Goal: Task Accomplishment & Management: Complete application form

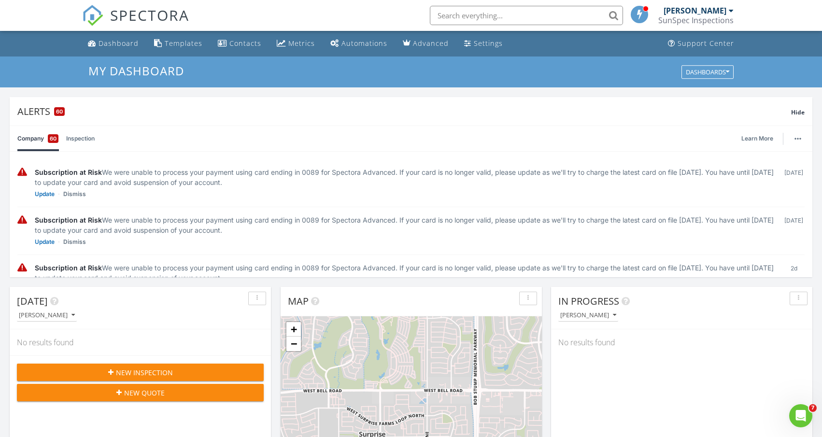
click at [151, 369] on span "New Inspection" at bounding box center [144, 373] width 57 height 10
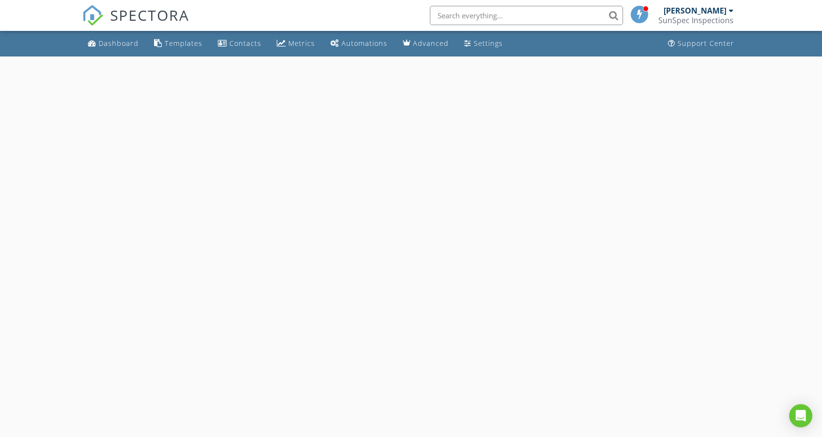
select select "7"
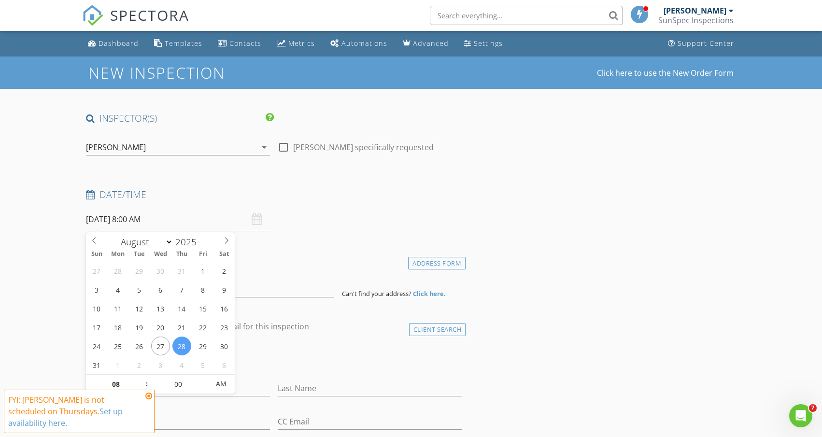
click at [169, 220] on input "08/28/2025 8:00 AM" at bounding box center [178, 220] width 184 height 24
type input "08/30/2025 8:00 AM"
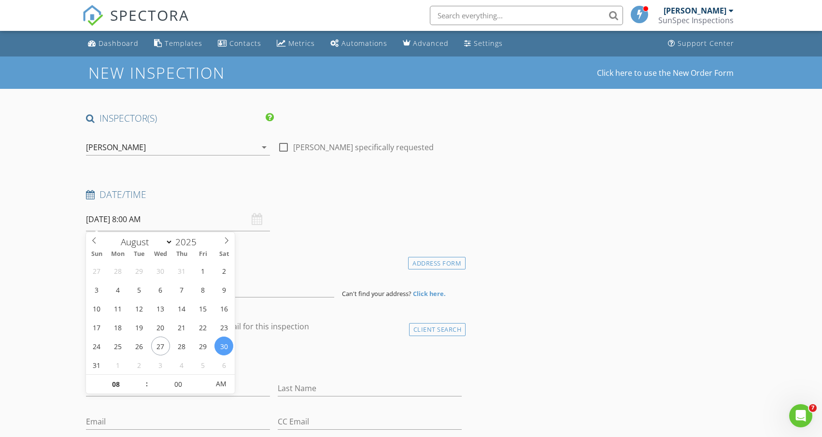
click at [286, 351] on div "check_box_outline_blank Client is a Company/Organization" at bounding box center [274, 360] width 376 height 25
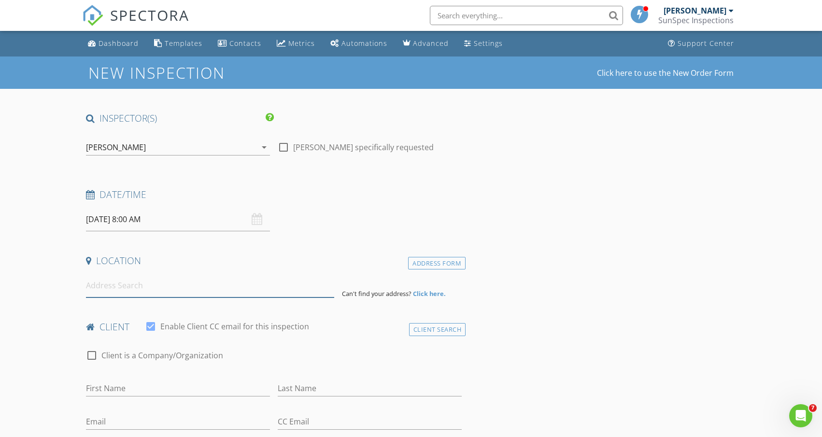
click at [139, 295] on input at bounding box center [210, 286] width 248 height 24
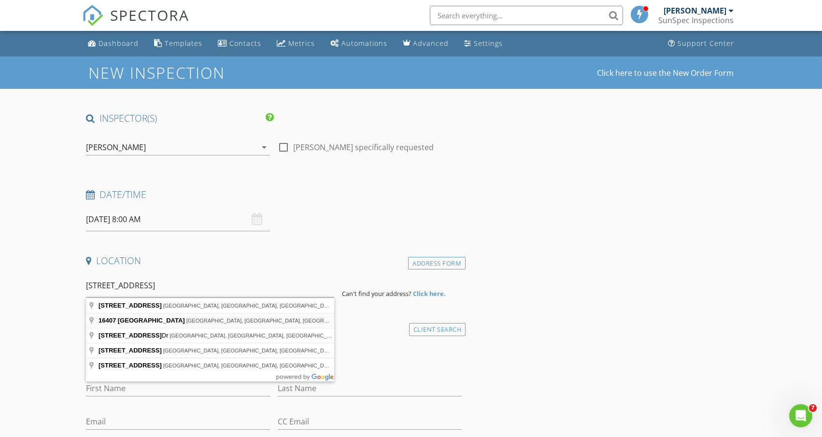
type input "16407 North 49th Street, Scottsdale, AZ, USA"
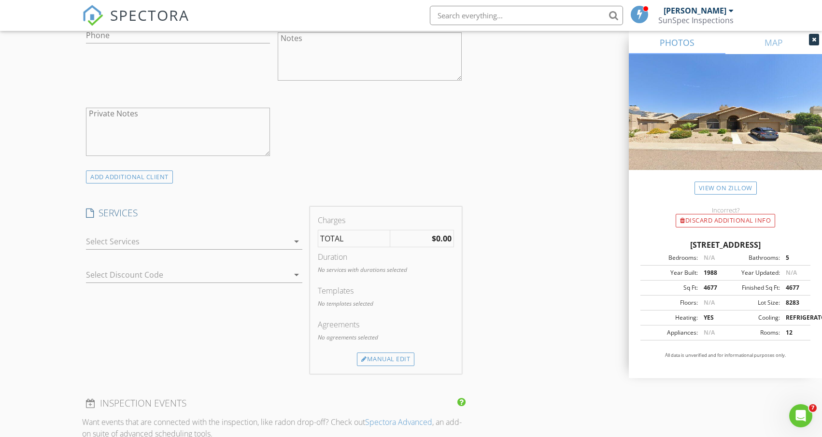
scroll to position [626, 0]
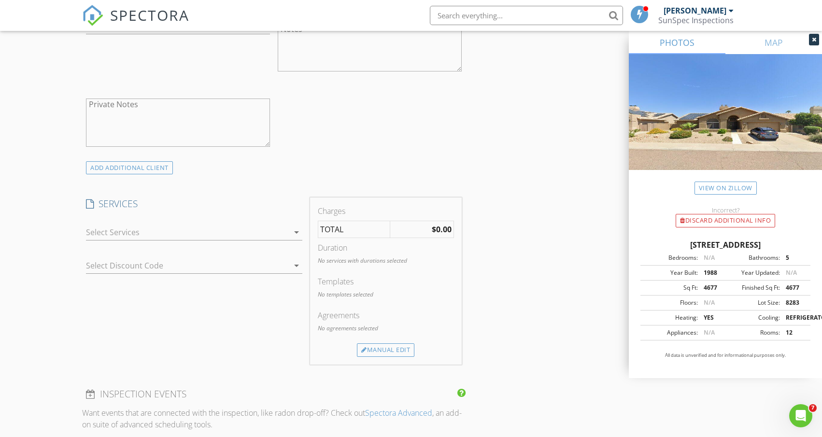
click at [139, 237] on div at bounding box center [187, 232] width 202 height 15
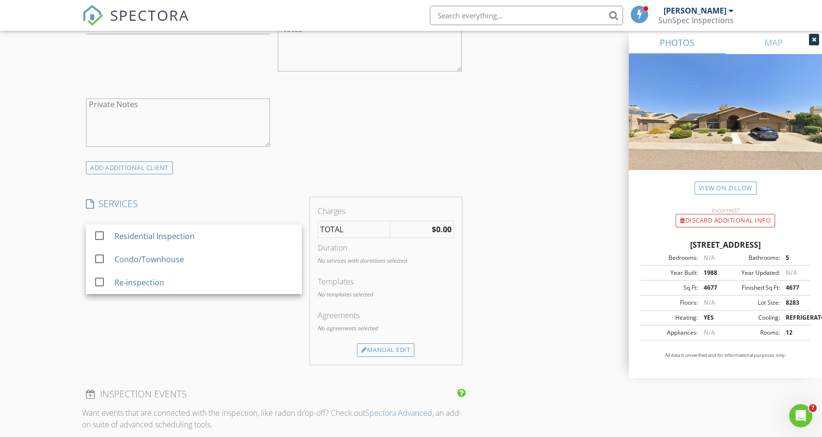
click at [139, 237] on div "Residential Inspection" at bounding box center [154, 236] width 80 height 12
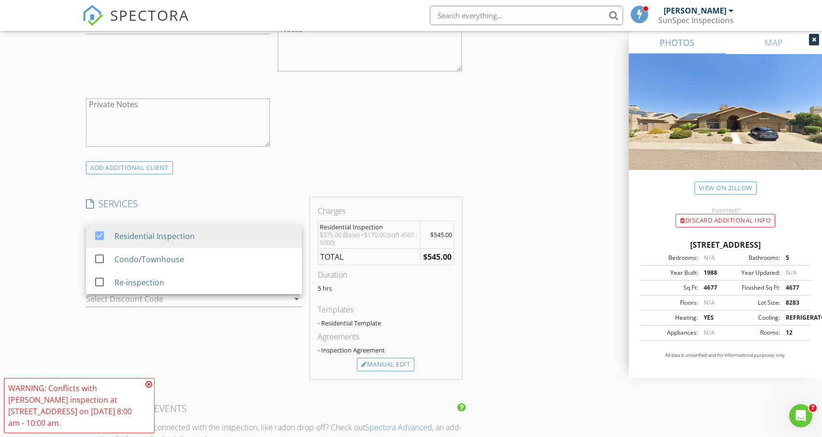
click at [76, 264] on div "New Inspection Click here to use the New Order Form INSPECTOR(S) check_box Jake…" at bounding box center [411, 323] width 822 height 1786
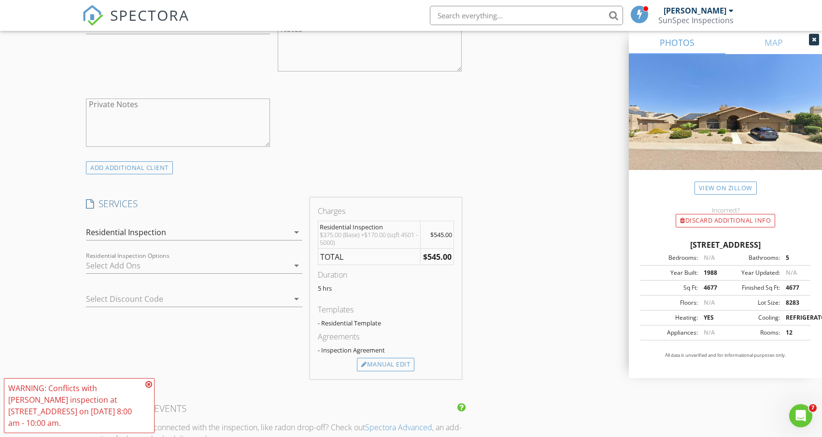
click at [200, 263] on div at bounding box center [187, 265] width 202 height 15
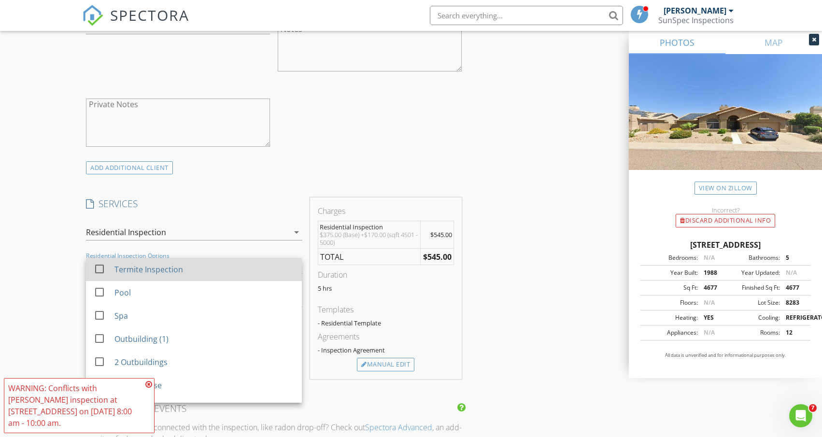
click at [108, 269] on div "check_box_outline_blank" at bounding box center [101, 269] width 15 height 12
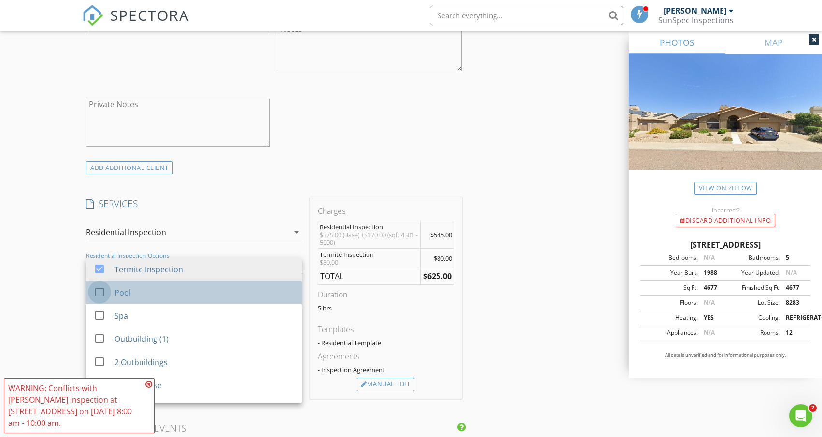
click at [99, 292] on div at bounding box center [99, 292] width 16 height 16
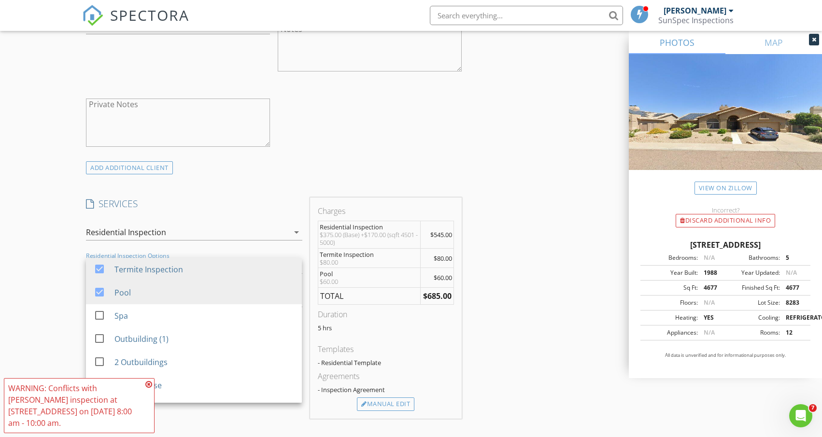
click at [67, 286] on div "New Inspection Click here to use the New Order Form INSPECTOR(S) check_box Jake…" at bounding box center [411, 342] width 822 height 1825
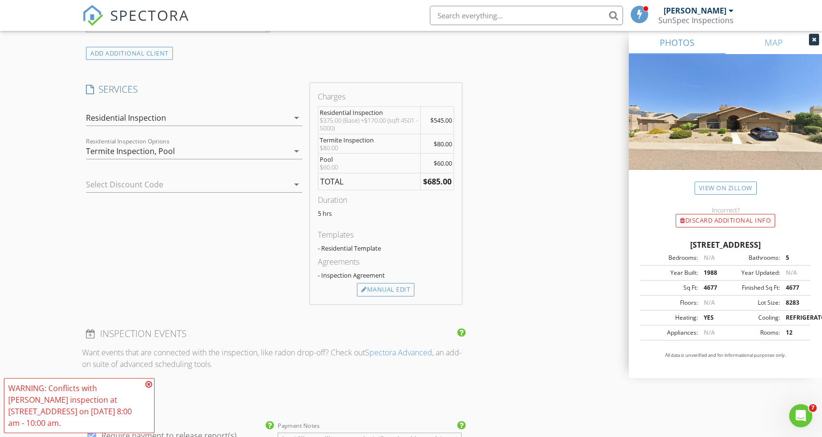
scroll to position [737, 0]
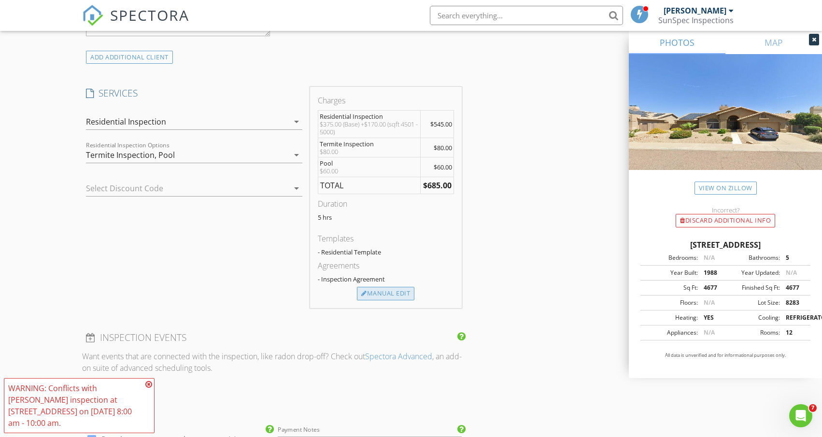
click at [369, 295] on div "Manual Edit" at bounding box center [385, 294] width 57 height 14
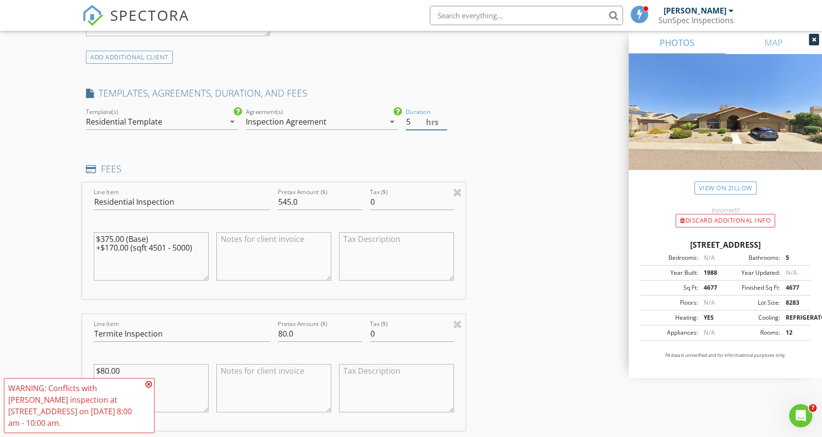
drag, startPoint x: 411, startPoint y: 123, endPoint x: 405, endPoint y: 123, distance: 5.8
click at [405, 123] on div "Duration 5 hrs" at bounding box center [434, 122] width 64 height 33
type input "4.5"
click at [553, 162] on div "INSPECTOR(S) check_box Jake Larson PRIMARY Jake Larson arrow_drop_down check_bo…" at bounding box center [411, 405] width 658 height 2061
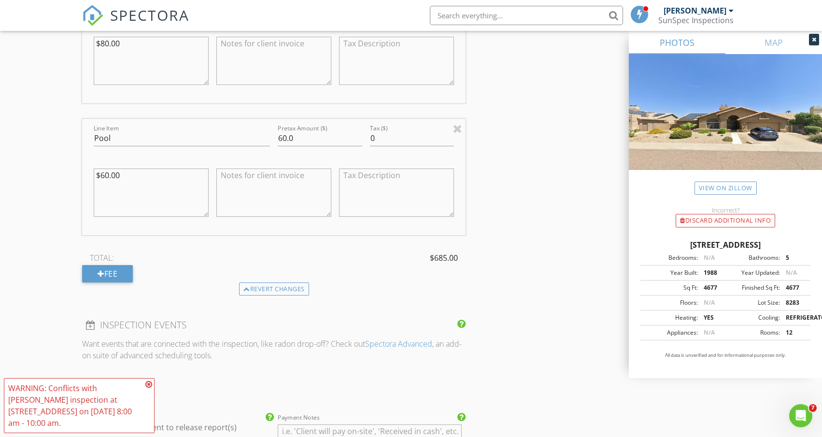
scroll to position [1075, 0]
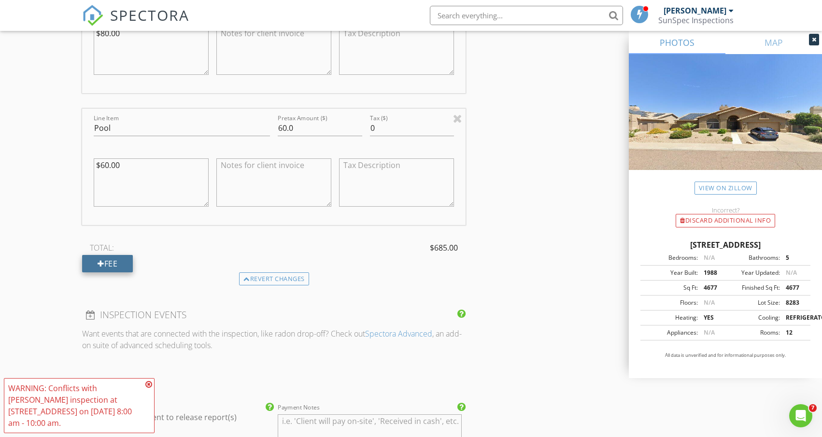
click at [102, 264] on div at bounding box center [101, 264] width 7 height 8
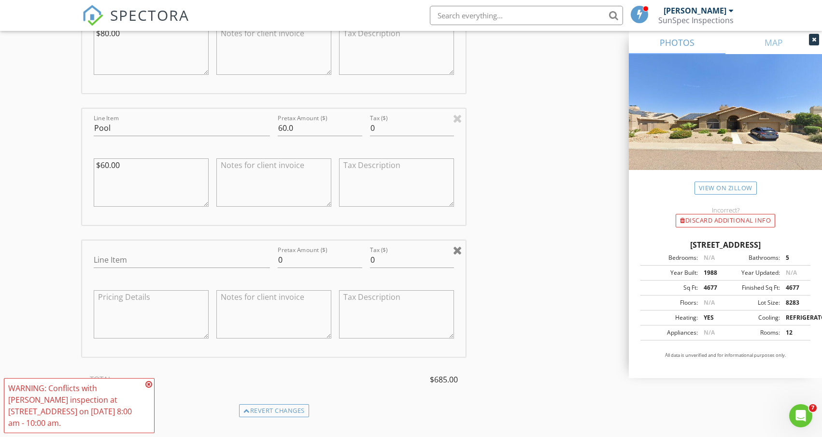
click at [457, 246] on div at bounding box center [457, 250] width 9 height 12
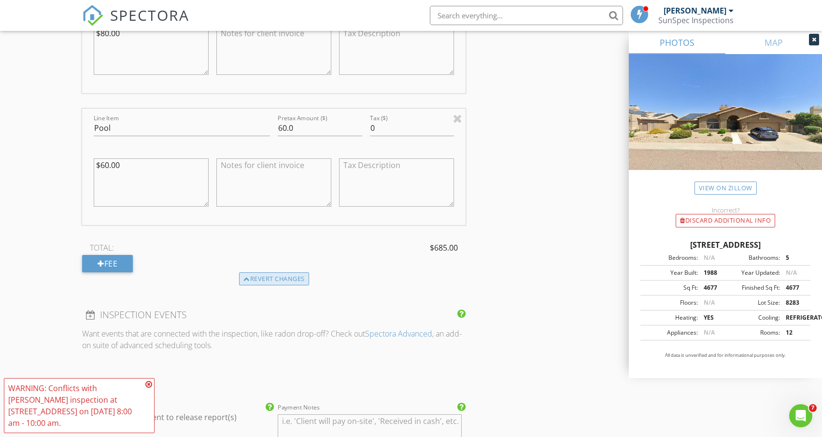
click at [295, 282] on div "Revert changes" at bounding box center [274, 279] width 70 height 14
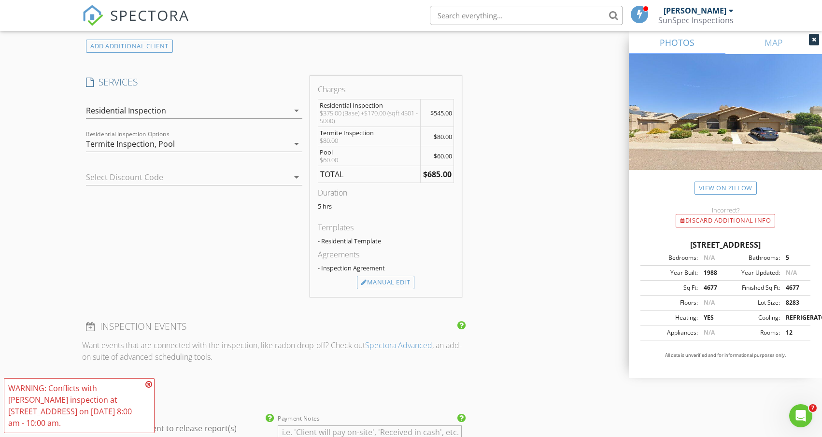
scroll to position [746, 0]
click at [263, 149] on div "Termite Inspection, Pool" at bounding box center [187, 146] width 202 height 15
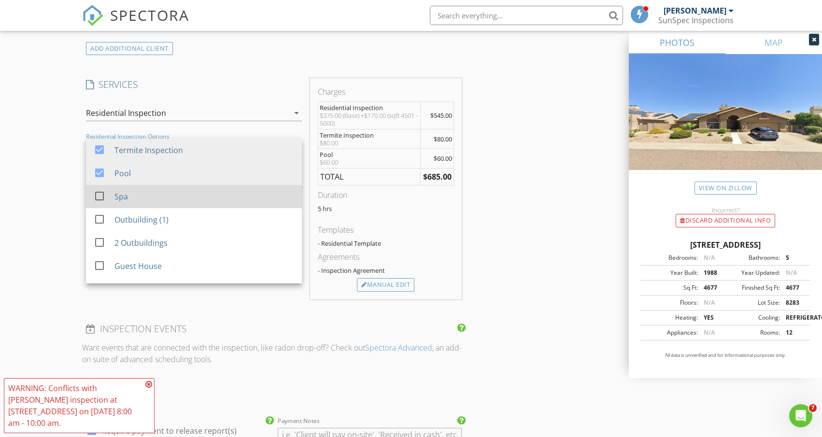
click at [101, 197] on div at bounding box center [99, 196] width 16 height 16
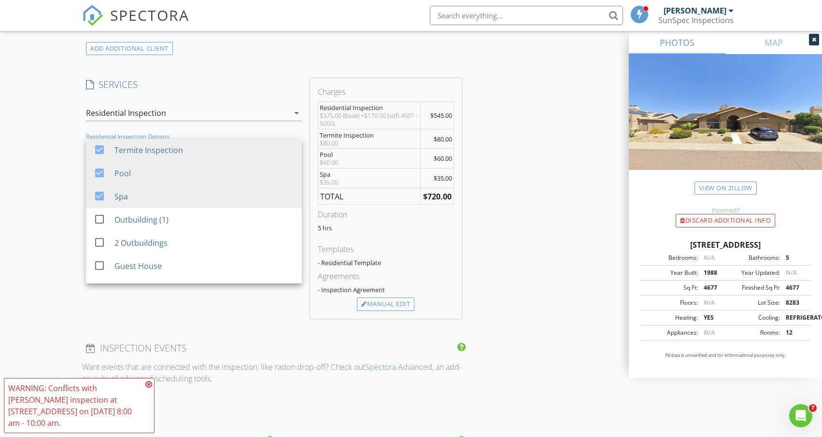
click at [61, 198] on div "New Inspection Click here to use the New Order Form INSPECTOR(S) check_box Jake…" at bounding box center [411, 233] width 822 height 1844
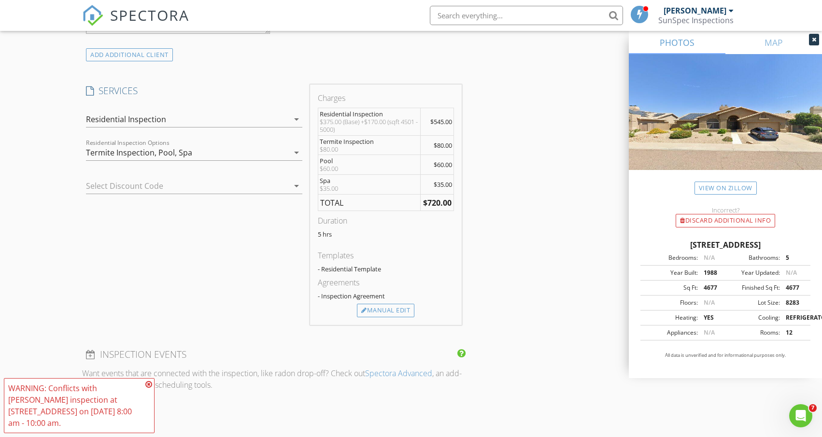
scroll to position [0, 0]
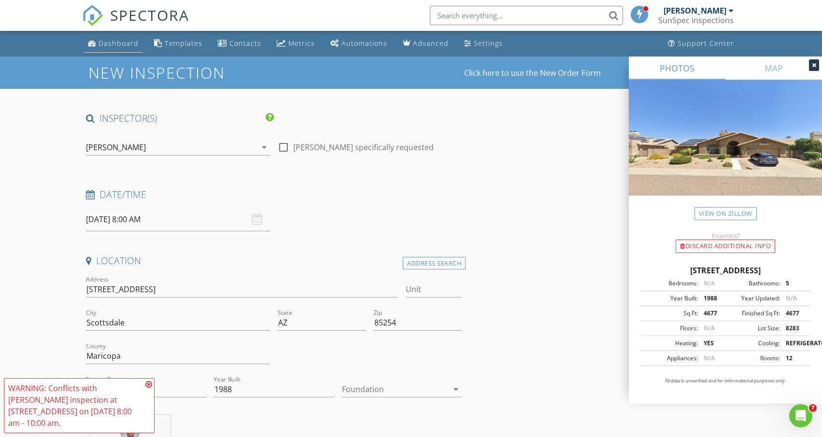
click at [119, 46] on div "Dashboard" at bounding box center [119, 43] width 40 height 9
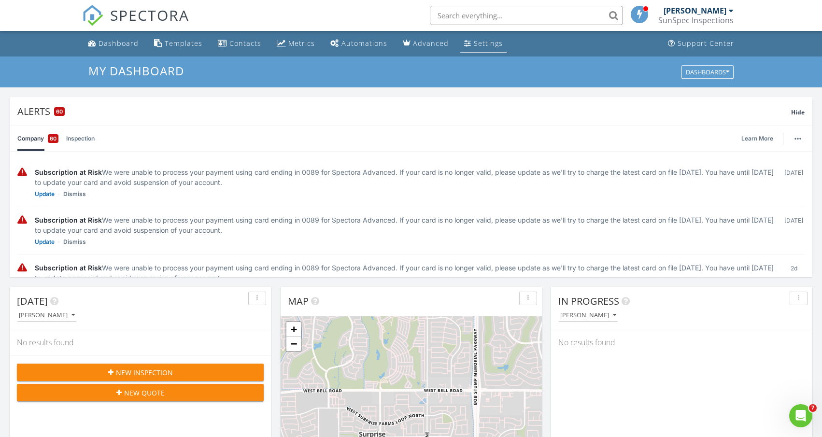
click at [485, 47] on div "Settings" at bounding box center [488, 43] width 29 height 9
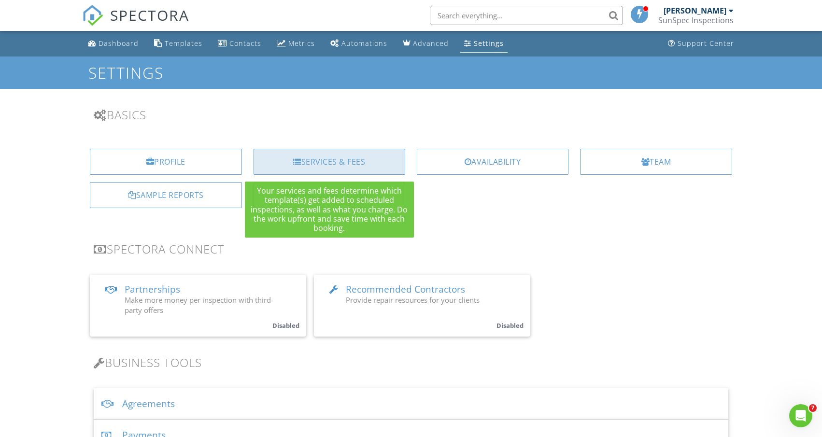
click at [330, 164] on div "Services & Fees" at bounding box center [330, 162] width 152 height 26
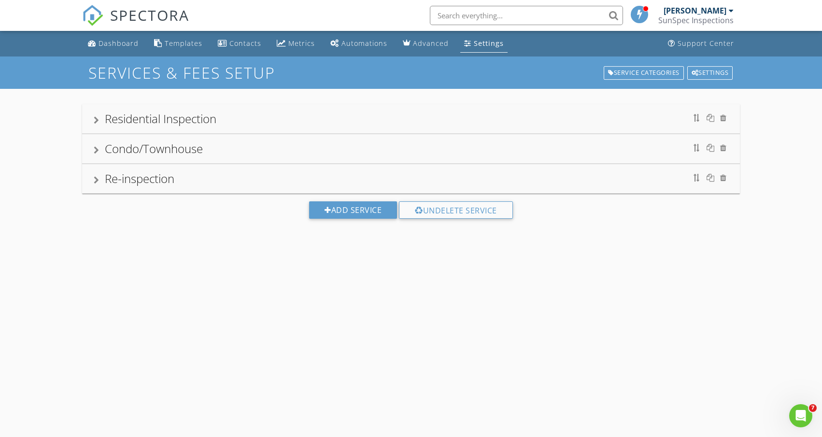
click at [99, 124] on div at bounding box center [96, 120] width 5 height 8
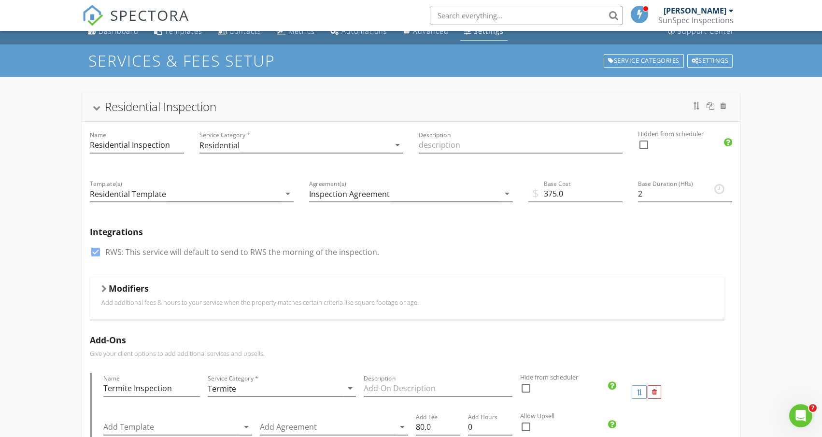
scroll to position [12, 0]
click at [106, 291] on div at bounding box center [103, 289] width 5 height 8
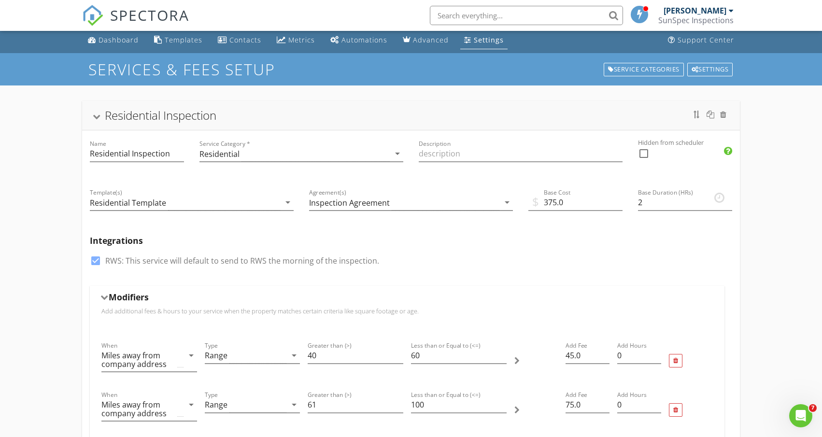
scroll to position [0, 0]
